Goal: Check status: Check status

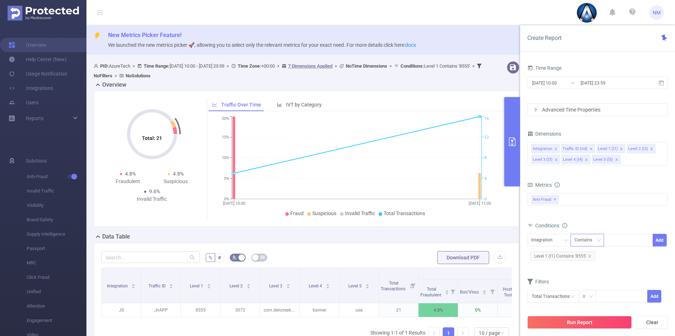
scroll to position [0, 444]
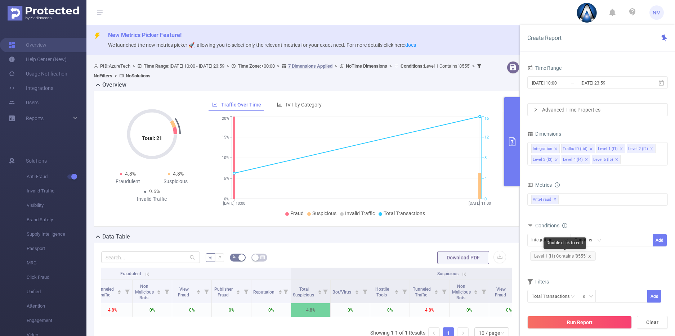
click at [589, 255] on icon "icon: close" at bounding box center [589, 256] width 3 height 3
click at [552, 243] on div "Integration" at bounding box center [544, 240] width 26 height 12
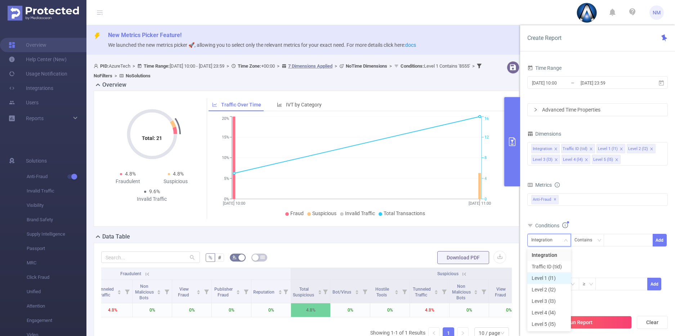
click at [549, 276] on li "Level 1 (l1)" at bounding box center [549, 279] width 44 height 12
click at [617, 240] on div at bounding box center [628, 240] width 41 height 12
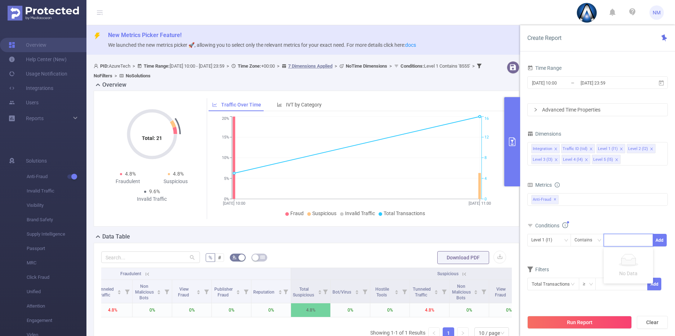
click at [629, 243] on div at bounding box center [628, 240] width 41 height 12
type input "21901"
type input "21902"
click at [600, 86] on input "[DATE] 23:59" at bounding box center [609, 83] width 58 height 10
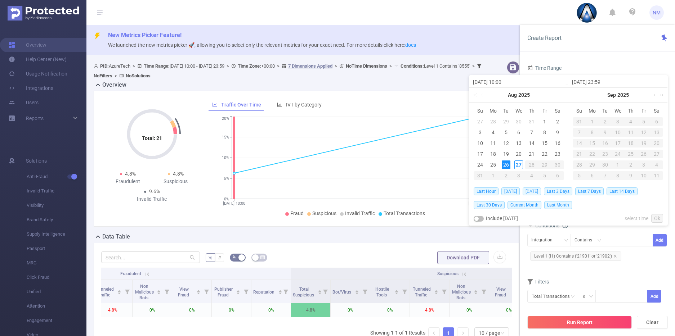
click at [528, 191] on span "[DATE]" at bounding box center [532, 192] width 18 height 8
type input "[DATE] 00:00"
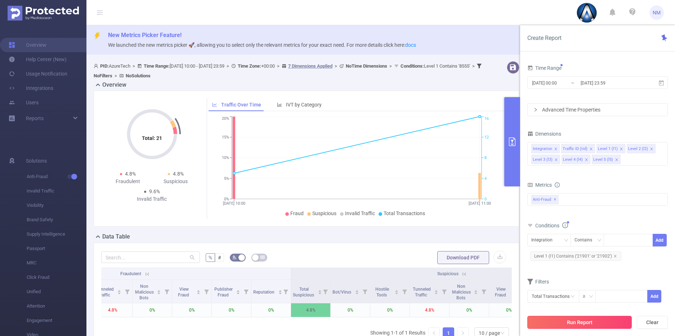
click at [578, 322] on button "Run Report" at bounding box center [579, 322] width 104 height 13
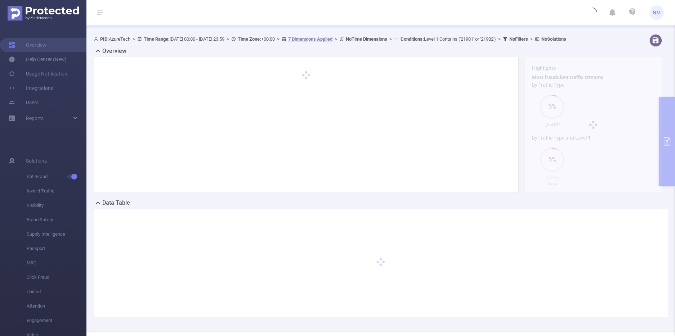
scroll to position [28, 0]
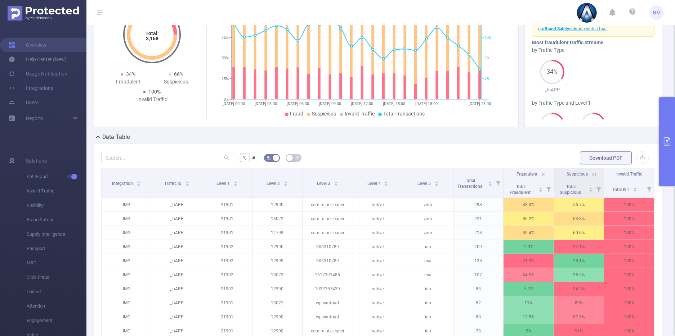
scroll to position [106, 0]
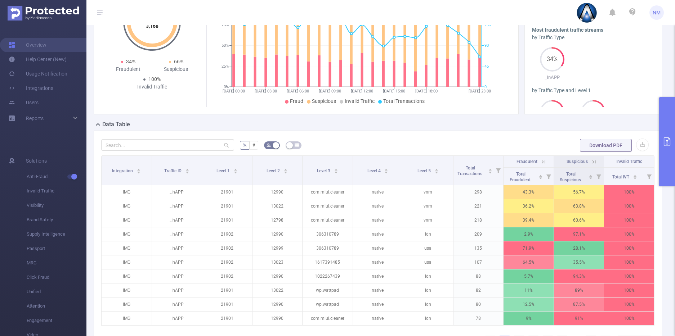
click at [541, 165] on icon at bounding box center [543, 162] width 6 height 6
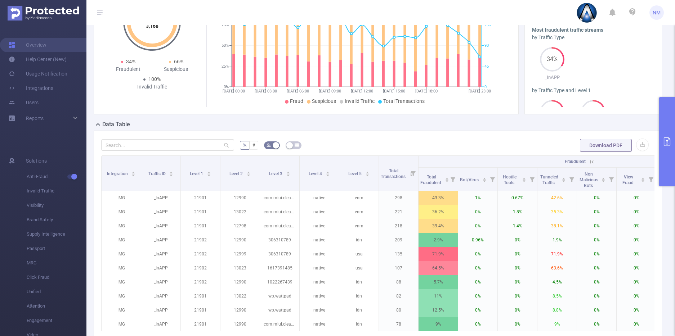
click at [592, 165] on icon at bounding box center [592, 162] width 6 height 6
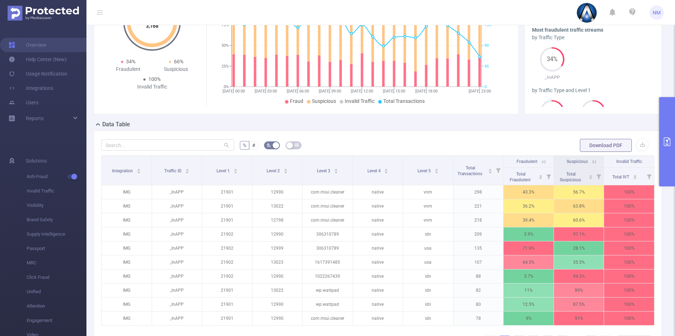
click at [592, 165] on icon at bounding box center [594, 162] width 6 height 6
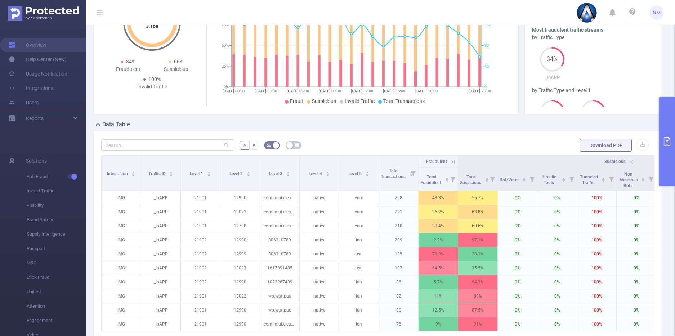
click at [629, 165] on icon at bounding box center [631, 162] width 6 height 6
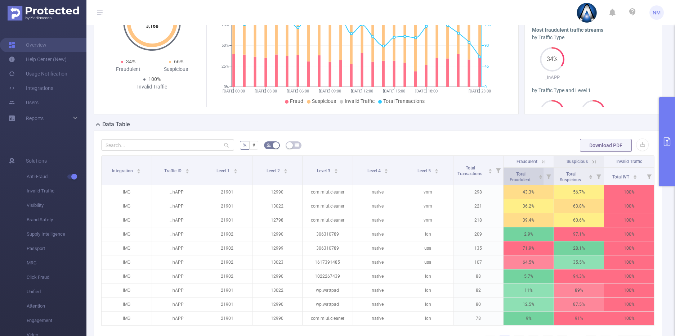
scroll to position [107, 0]
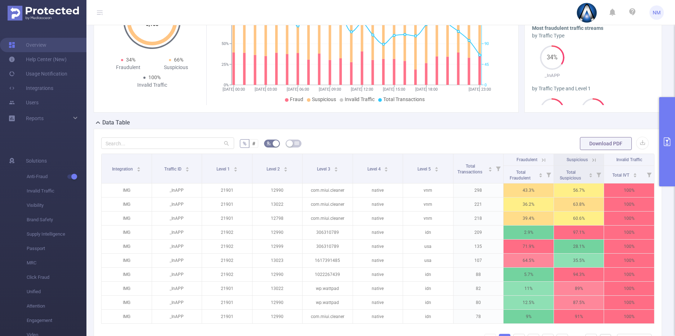
click at [540, 164] on icon at bounding box center [543, 160] width 6 height 6
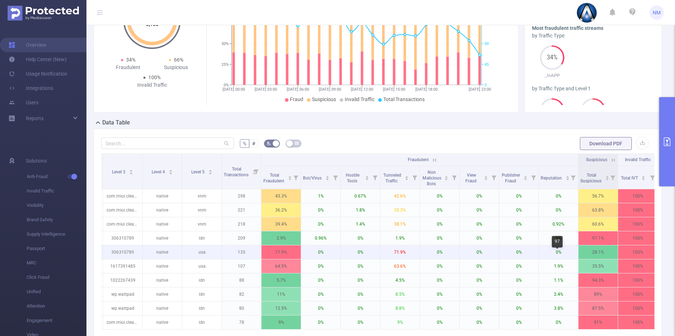
scroll to position [0, 167]
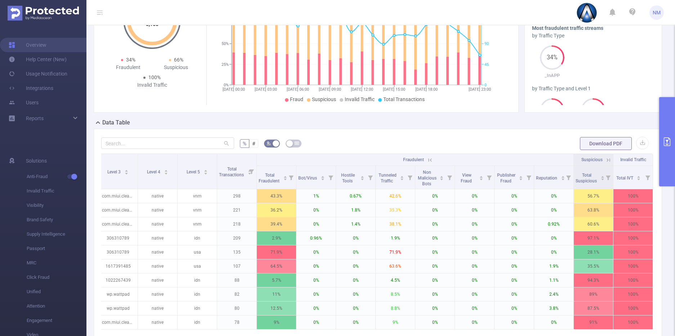
click at [605, 164] on icon at bounding box center [608, 160] width 6 height 6
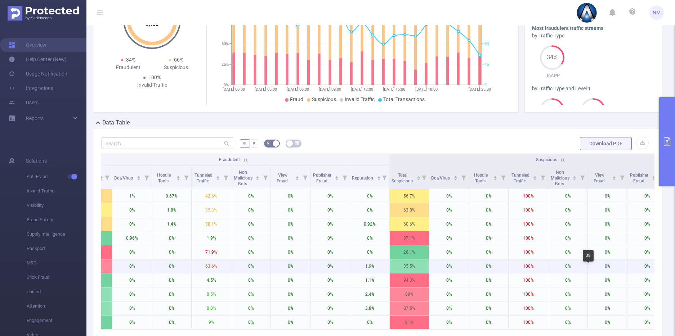
scroll to position [0, 415]
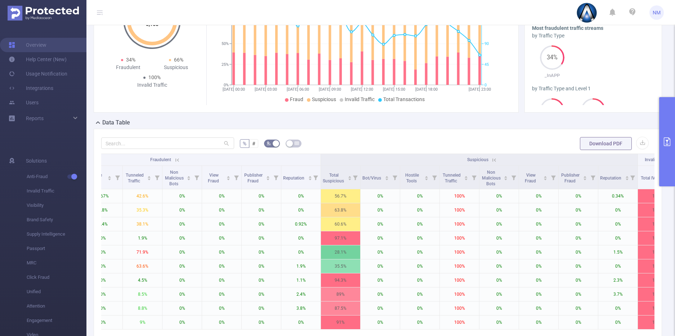
click at [670, 170] on button "primary" at bounding box center [667, 141] width 16 height 89
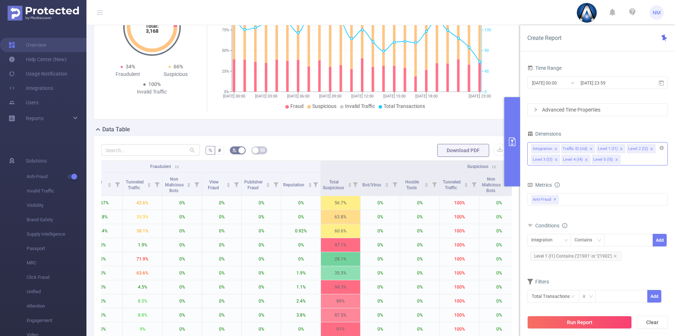
click at [634, 160] on div "Integration Traffic ID (tid) Level 1 (l1) Level 2 (l2) Level 3 (l3) Level 4 (l4…" at bounding box center [597, 153] width 140 height 23
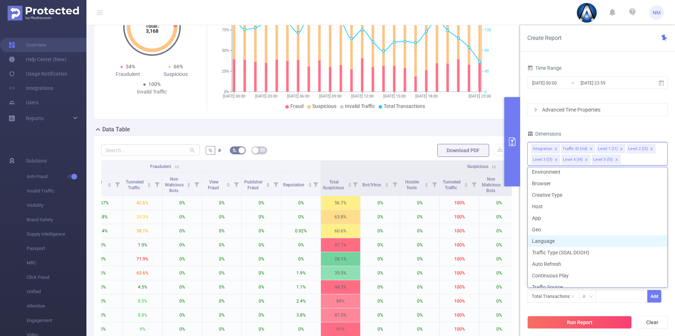
scroll to position [111, 0]
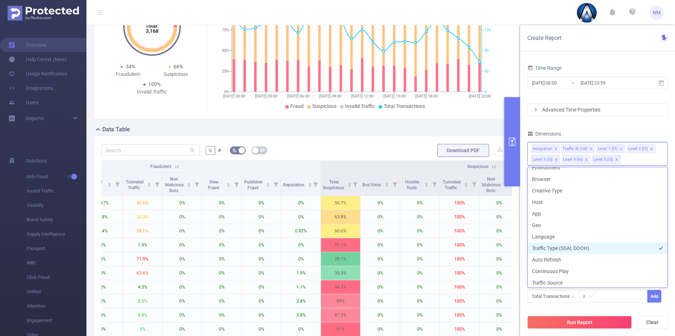
click at [582, 247] on li "Traffic Type (SSAI, DOOH)" at bounding box center [598, 249] width 140 height 12
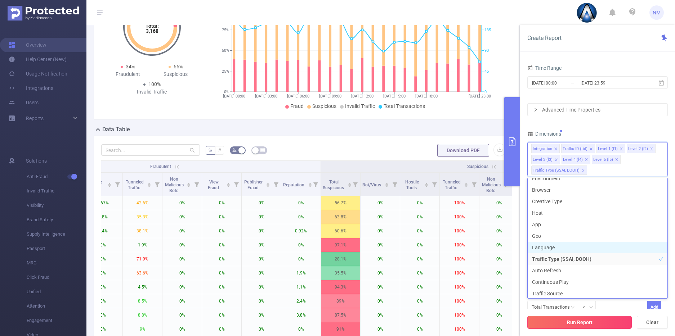
scroll to position [112, 0]
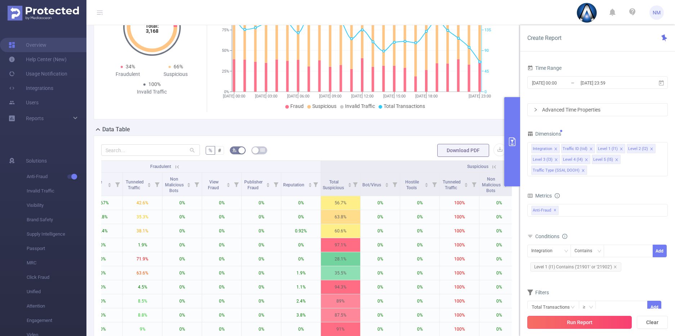
click at [585, 324] on button "Run Report" at bounding box center [579, 322] width 104 height 13
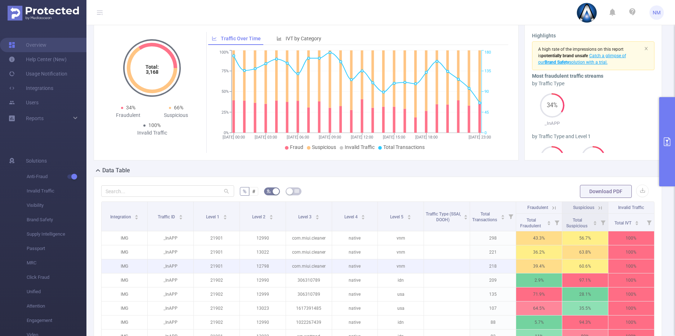
scroll to position [61, 0]
